Goal: Task Accomplishment & Management: Use online tool/utility

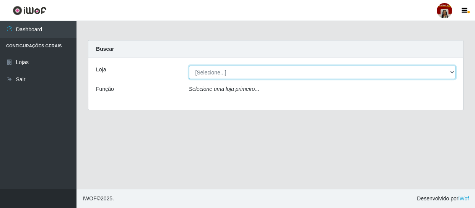
click at [214, 72] on select "[Selecione...] Mar Vermelho - Loja 04" at bounding box center [322, 72] width 267 height 13
select select "251"
click at [189, 66] on select "[Selecione...] Mar Vermelho - Loja 04" at bounding box center [322, 72] width 267 height 13
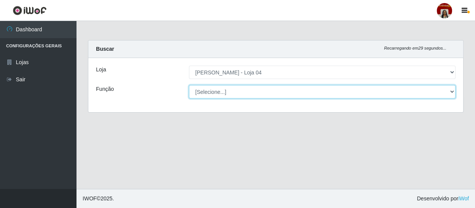
click at [214, 89] on select "[Selecione...] ASG ASG + ASG ++ Auxiliar de Depósito Auxiliar de Depósito + Aux…" at bounding box center [322, 91] width 267 height 13
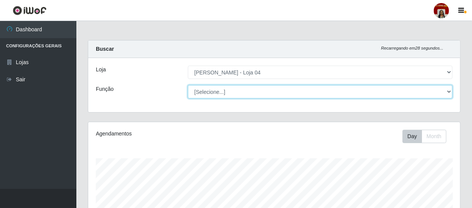
scroll to position [159, 372]
select select "22"
click at [188, 85] on select "[Selecione...] ASG ASG + ASG ++ Auxiliar de Depósito Auxiliar de Depósito + Aux…" at bounding box center [320, 91] width 265 height 13
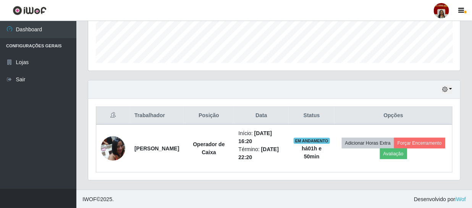
scroll to position [210, 0]
click at [444, 89] on icon "button" at bounding box center [444, 89] width 5 height 5
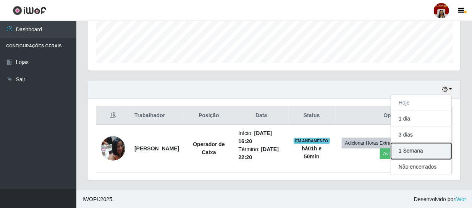
click at [422, 150] on button "1 Semana" at bounding box center [421, 151] width 60 height 16
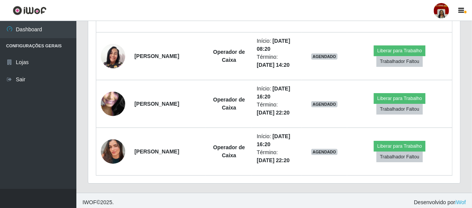
scroll to position [2406, 0]
